Goal: Navigation & Orientation: Understand site structure

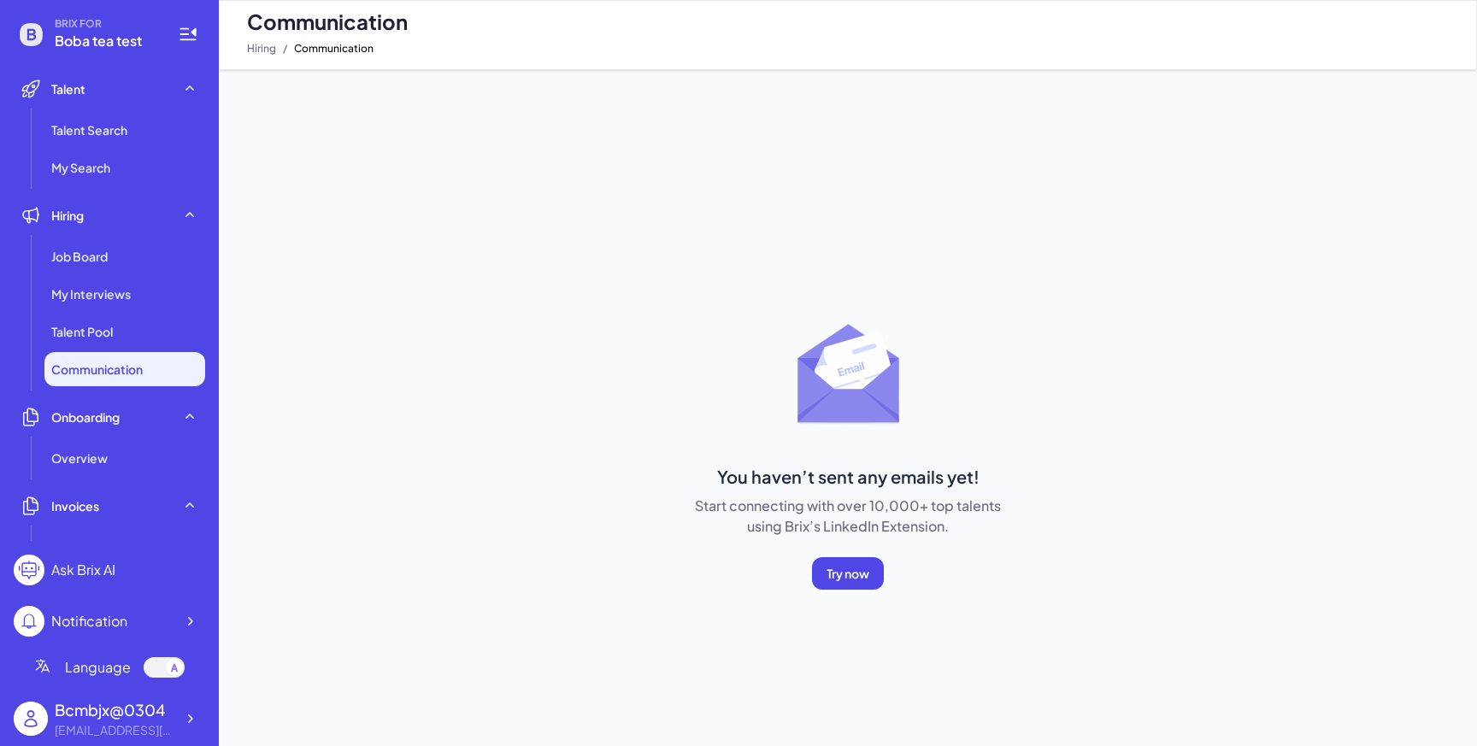
click at [140, 299] on div "My Interviews" at bounding box center [124, 294] width 161 height 34
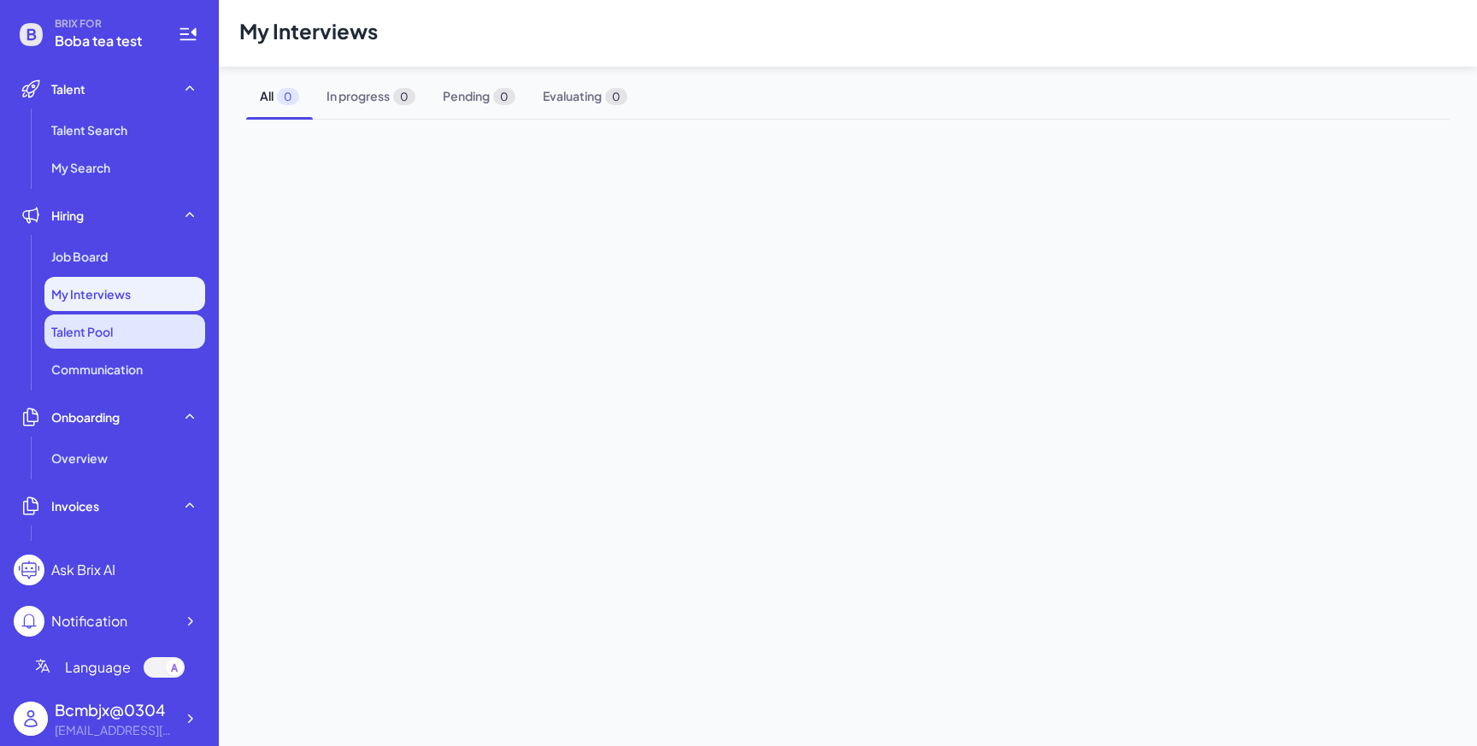
click at [140, 339] on li "Talent Pool" at bounding box center [124, 332] width 161 height 34
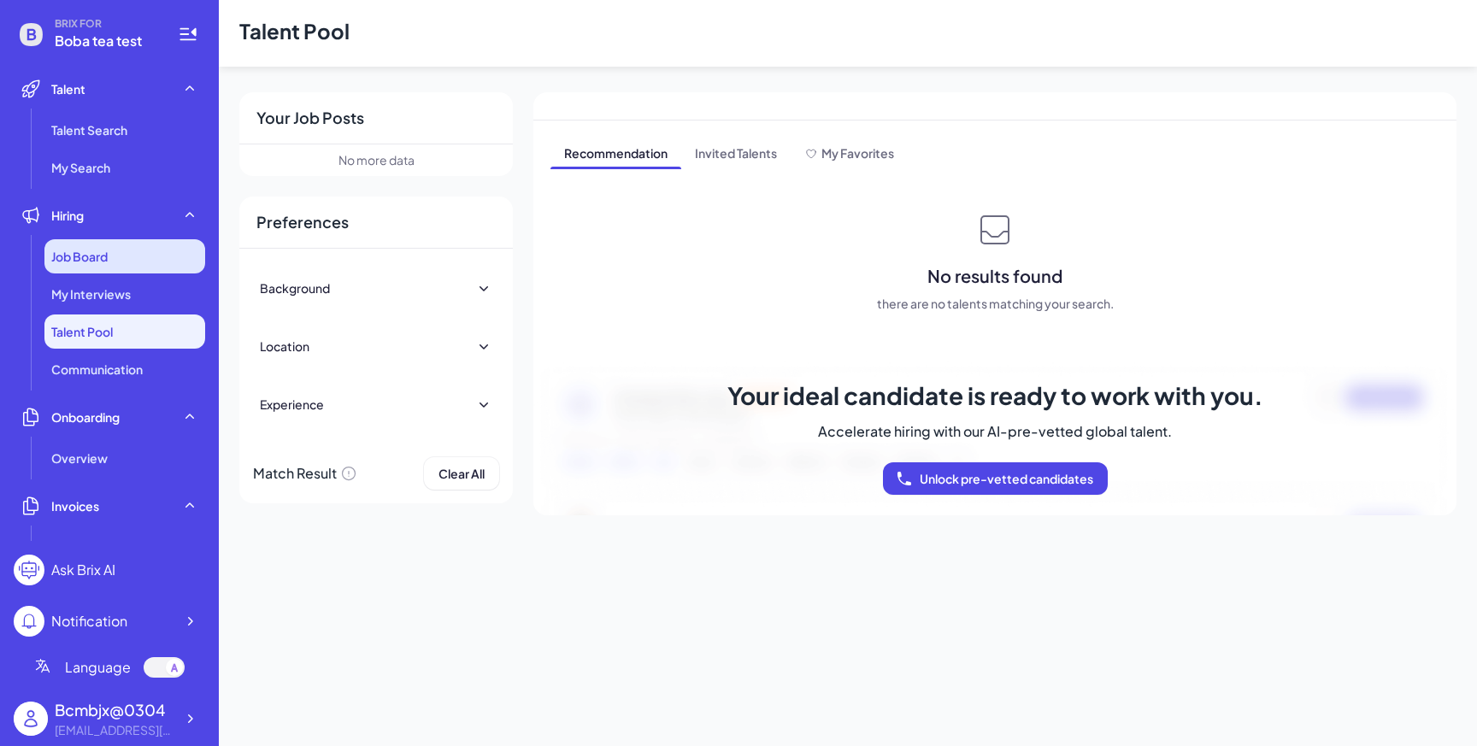
click at [139, 264] on div "Job Board" at bounding box center [124, 256] width 161 height 34
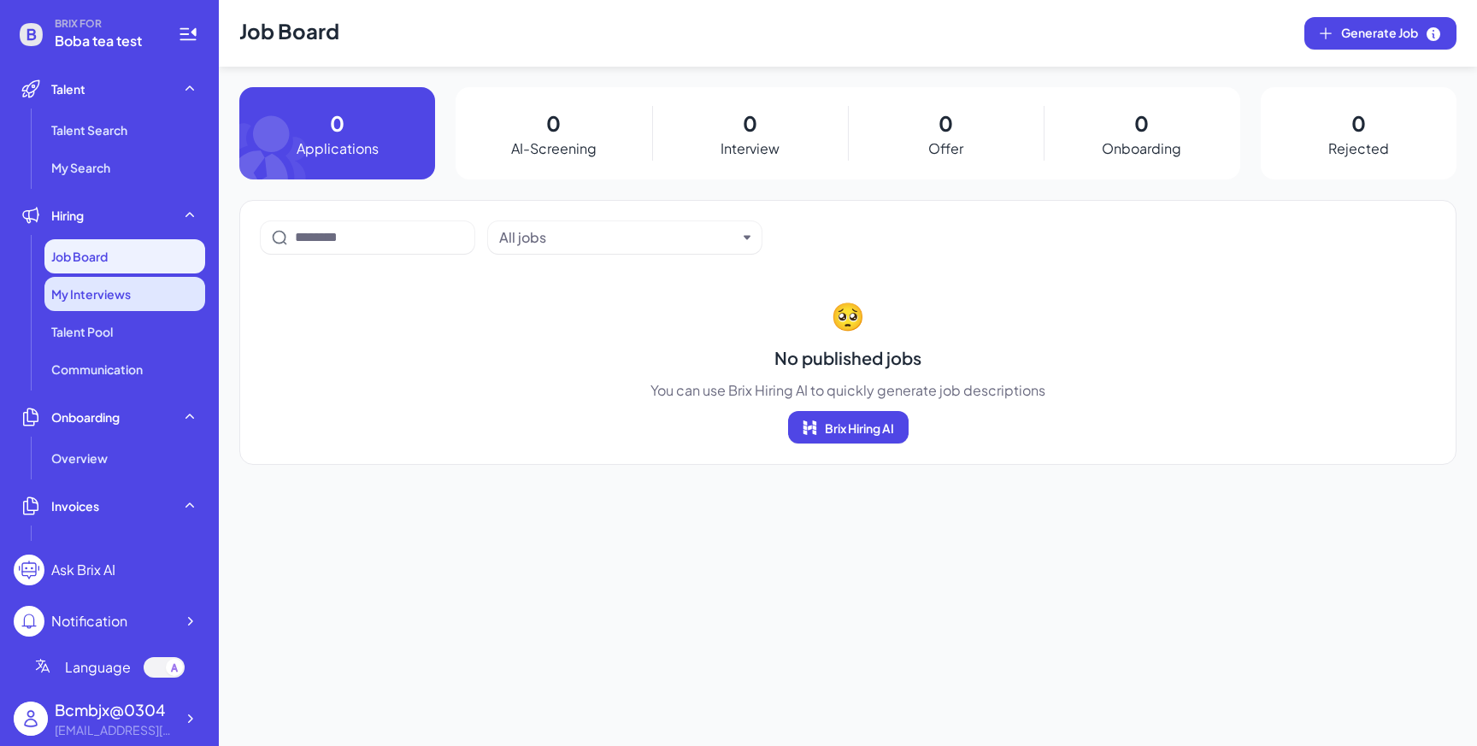
click at [138, 292] on div "My Interviews" at bounding box center [124, 294] width 161 height 34
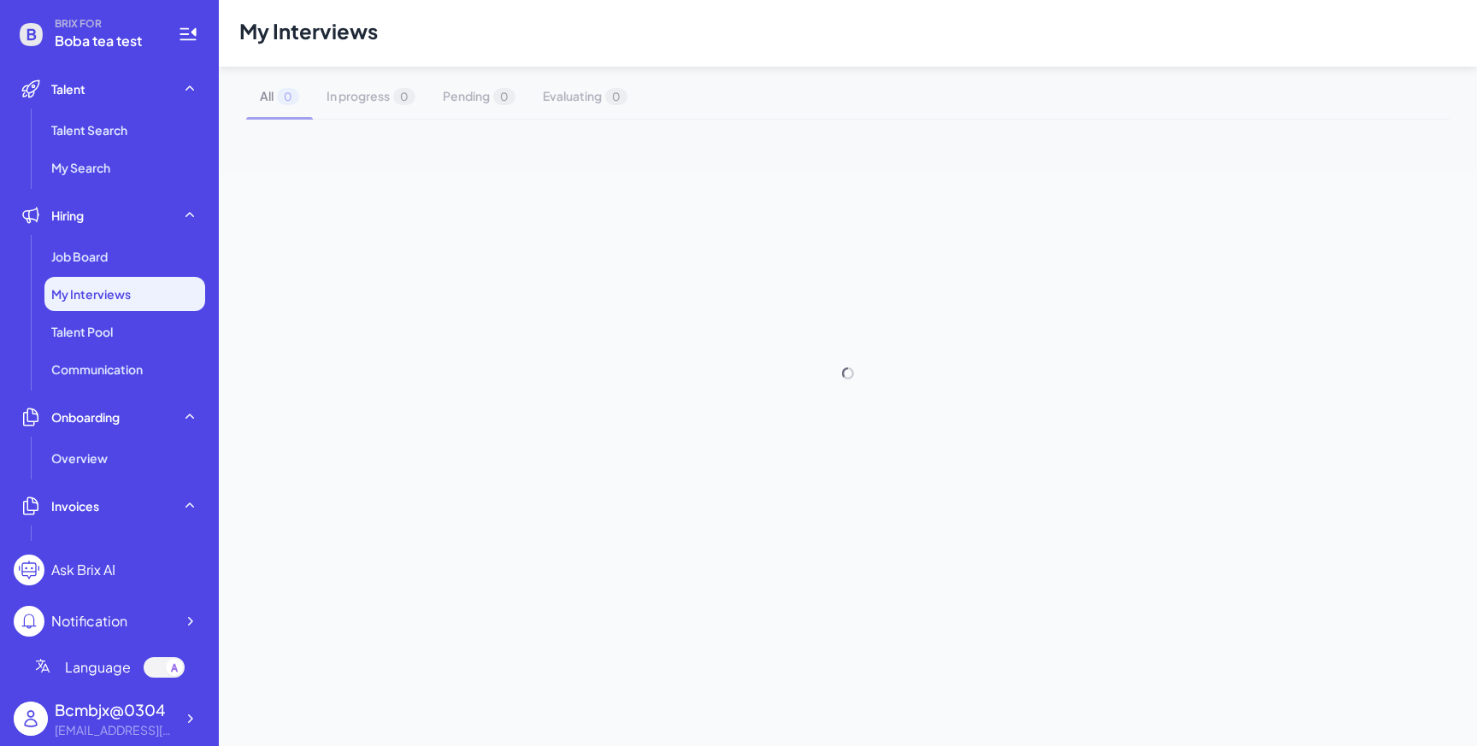
click at [138, 435] on li "Onboarding Overview" at bounding box center [109, 437] width 191 height 75
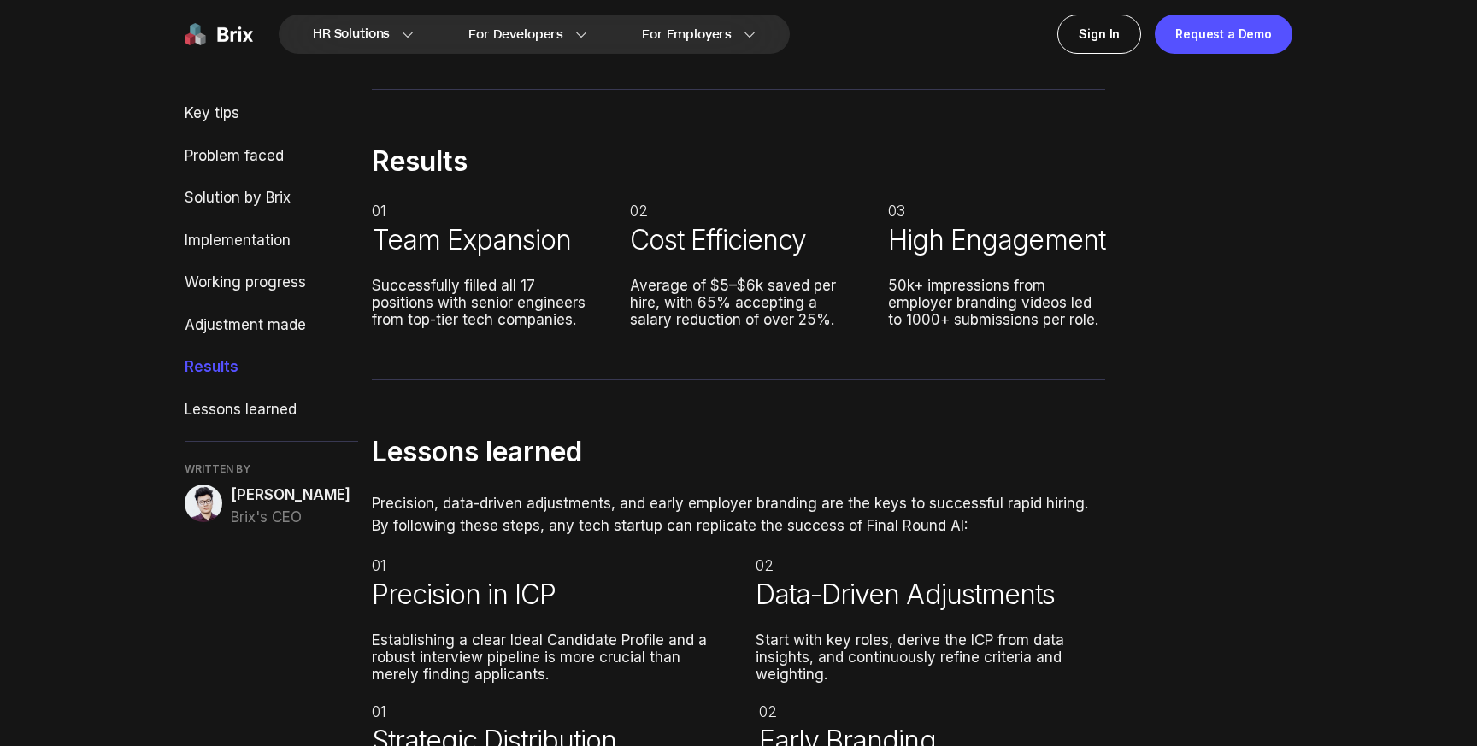
scroll to position [5442, 0]
